Goal: Information Seeking & Learning: Learn about a topic

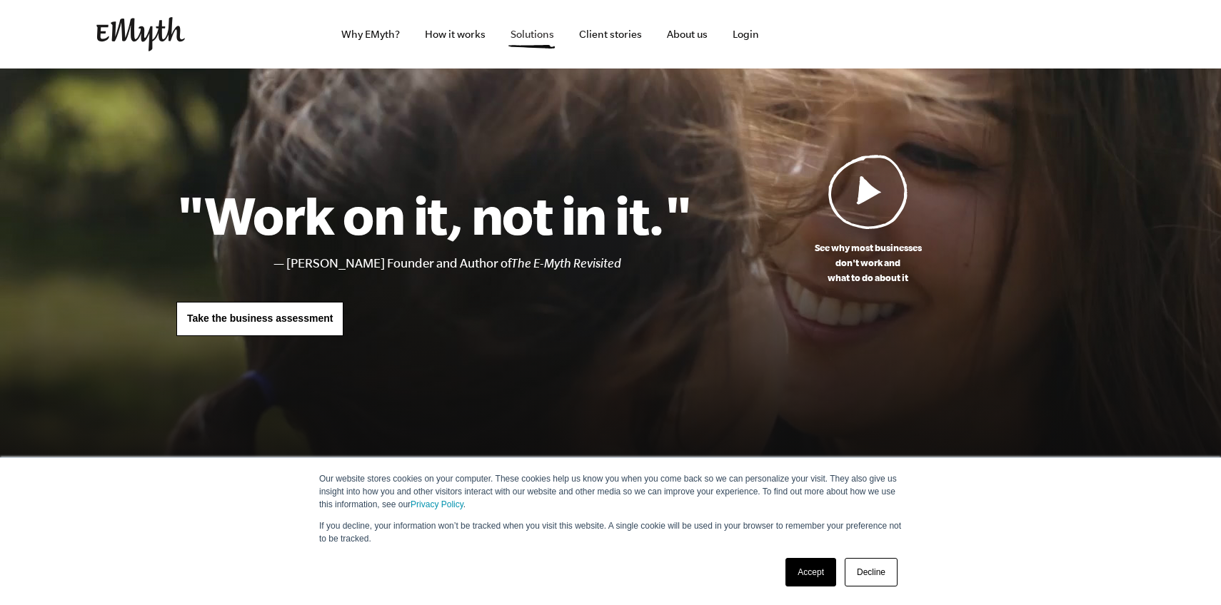
click at [541, 33] on link "Solutions" at bounding box center [532, 34] width 66 height 69
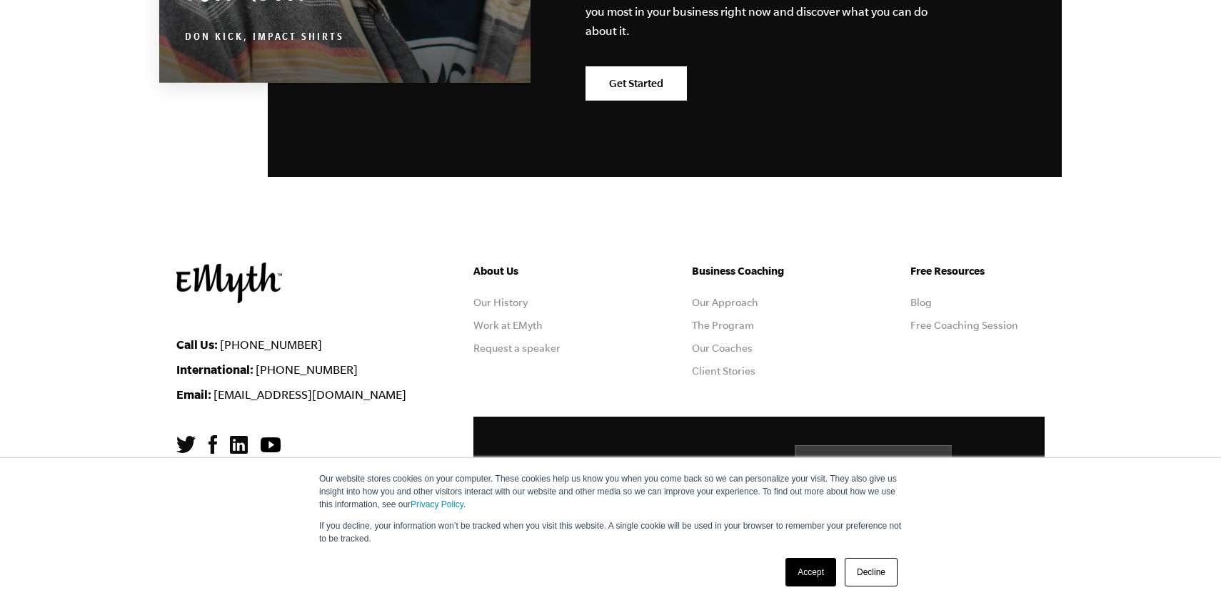
scroll to position [2609, 0]
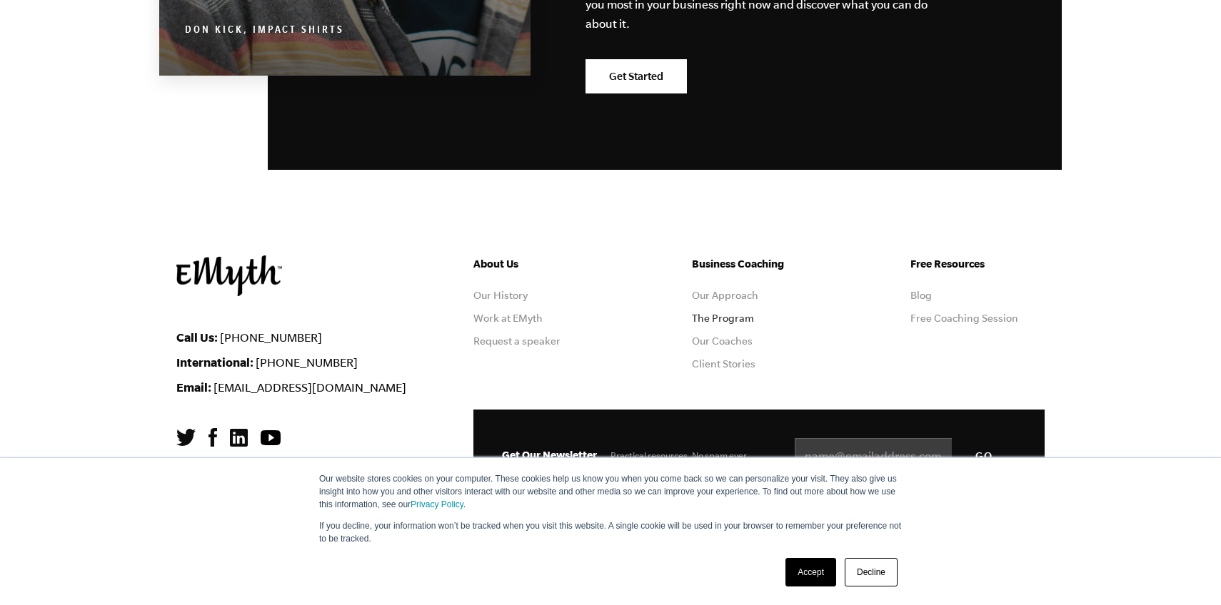
click at [727, 315] on link "The Program" at bounding box center [723, 318] width 62 height 11
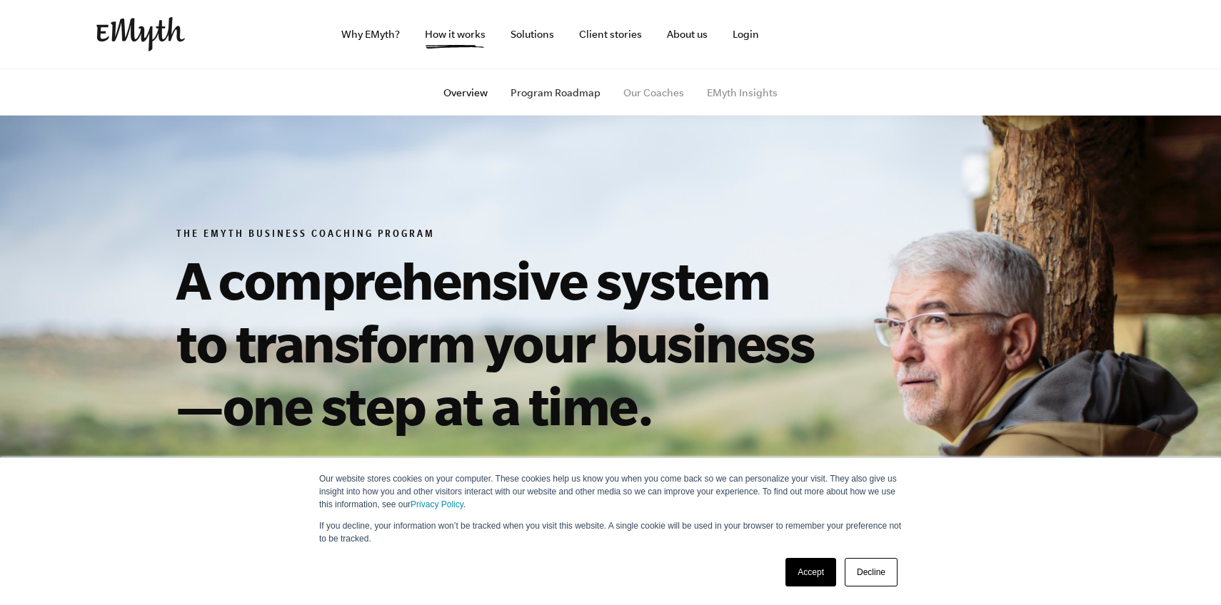
click at [572, 96] on link "Program Roadmap" at bounding box center [555, 92] width 90 height 11
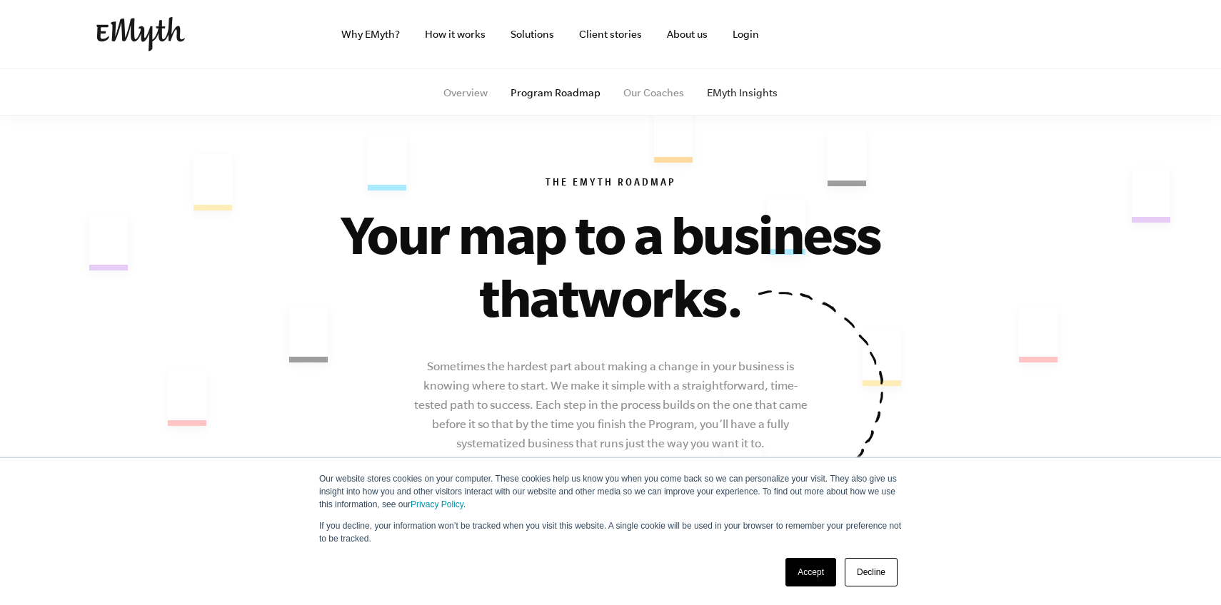
click at [707, 94] on link "EMyth Insights" at bounding box center [742, 92] width 71 height 11
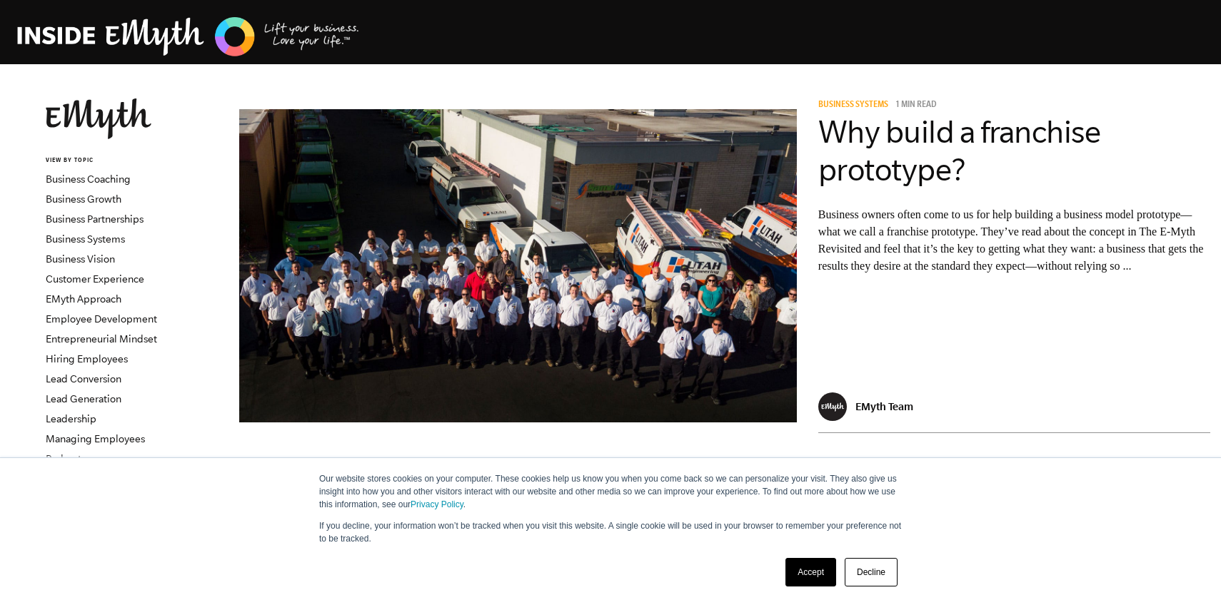
click at [107, 39] on img at bounding box center [188, 37] width 343 height 44
